Goal: Information Seeking & Learning: Learn about a topic

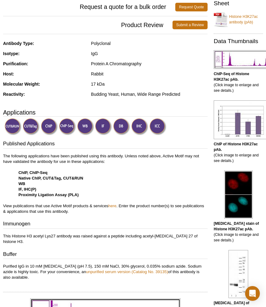
scroll to position [118, 1]
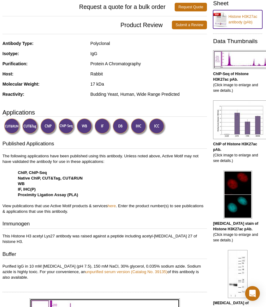
click at [220, 23] on link "Histone H3K27ac antibody (pAb)" at bounding box center [237, 19] width 49 height 18
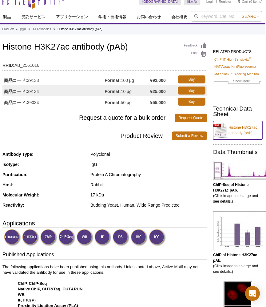
scroll to position [0, 1]
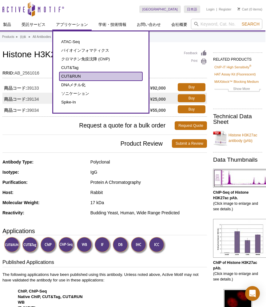
click at [78, 76] on link "CUT&RUN" at bounding box center [100, 76] width 83 height 9
click at [77, 77] on link "CUT&RUN" at bounding box center [100, 76] width 83 height 9
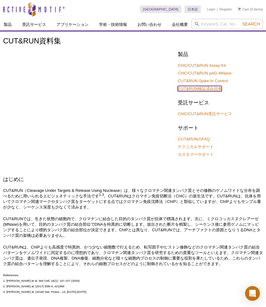
click at [202, 89] on link "CUT&RUN検証済み抗体" at bounding box center [200, 89] width 44 height 6
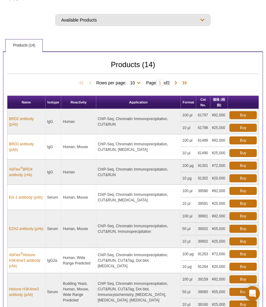
scroll to position [232, 0]
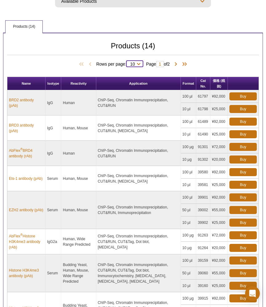
select select "14"
click option "All" at bounding box center [0, 0] width 0 height 0
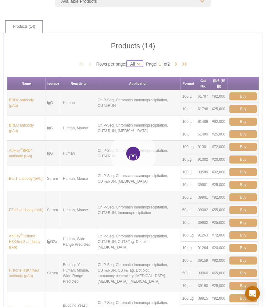
select select "14"
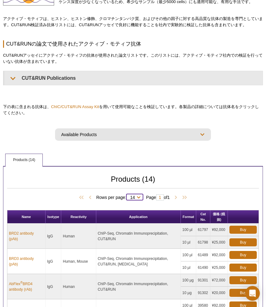
scroll to position [98, 0]
